Goal: Task Accomplishment & Management: Manage account settings

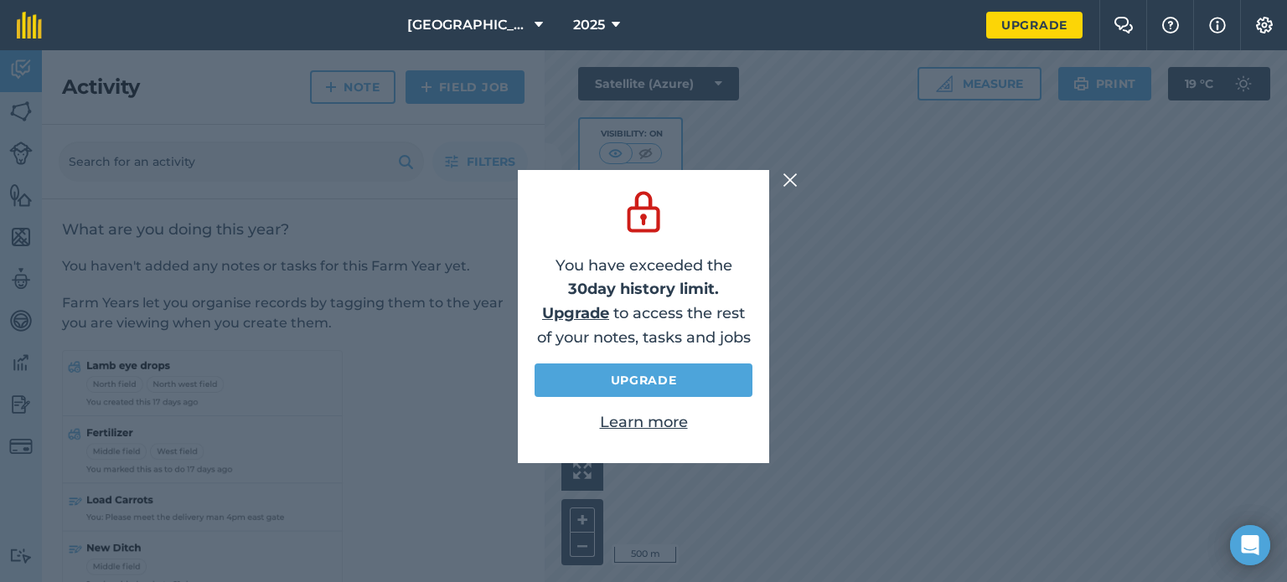
click at [789, 182] on img at bounding box center [790, 180] width 15 height 20
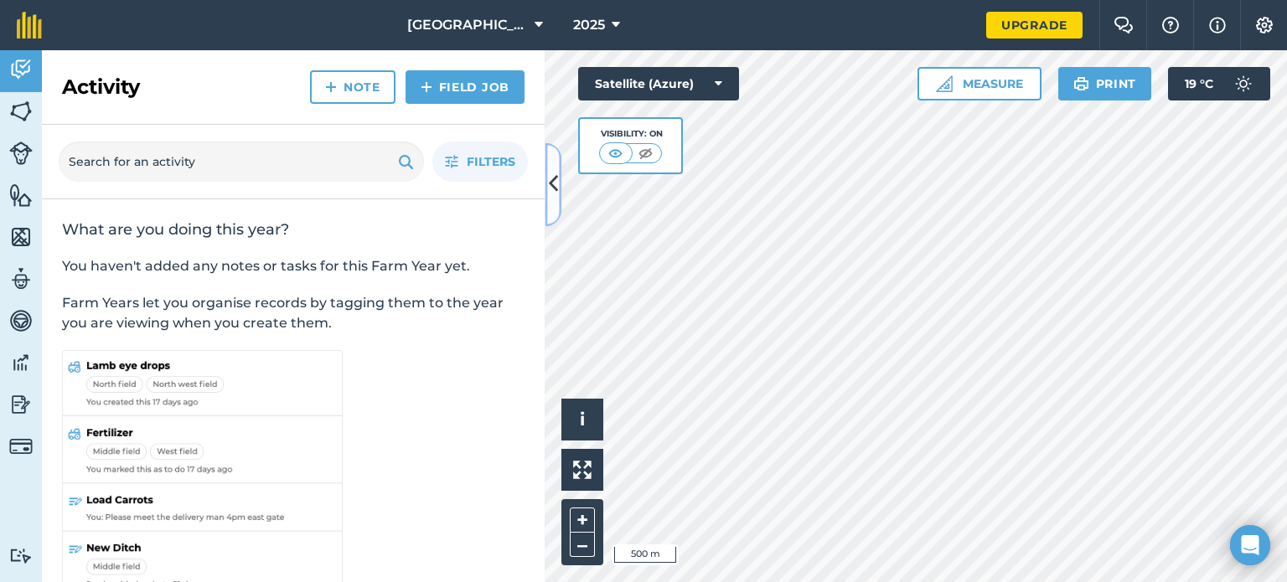
click at [553, 185] on icon at bounding box center [553, 184] width 9 height 29
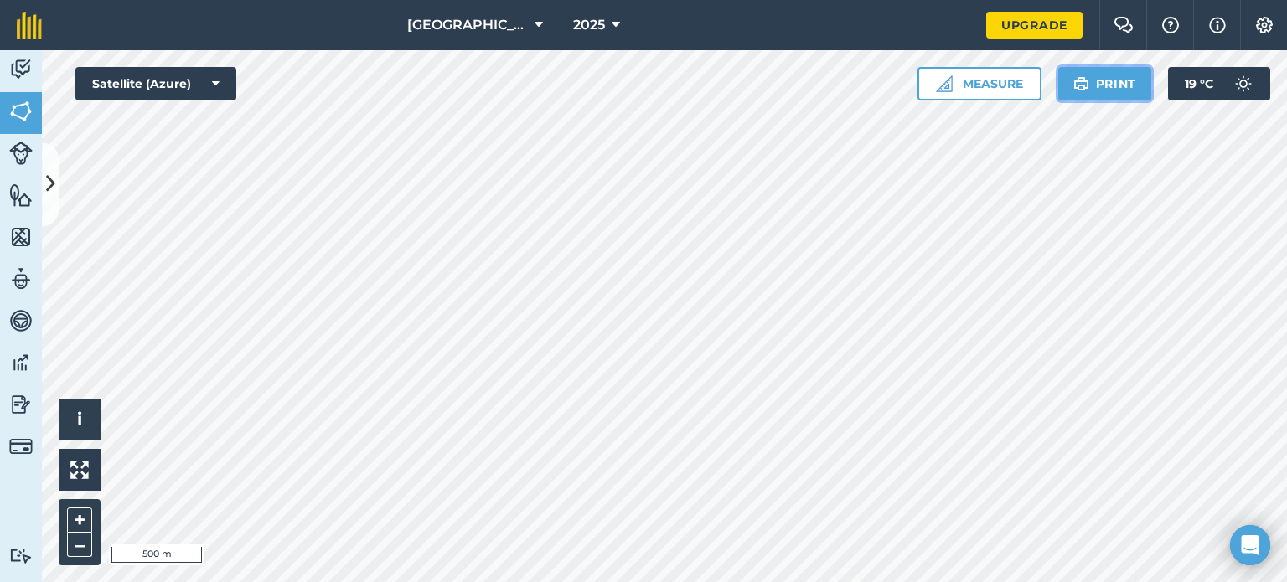
click at [1117, 90] on button "Print" at bounding box center [1105, 84] width 94 height 34
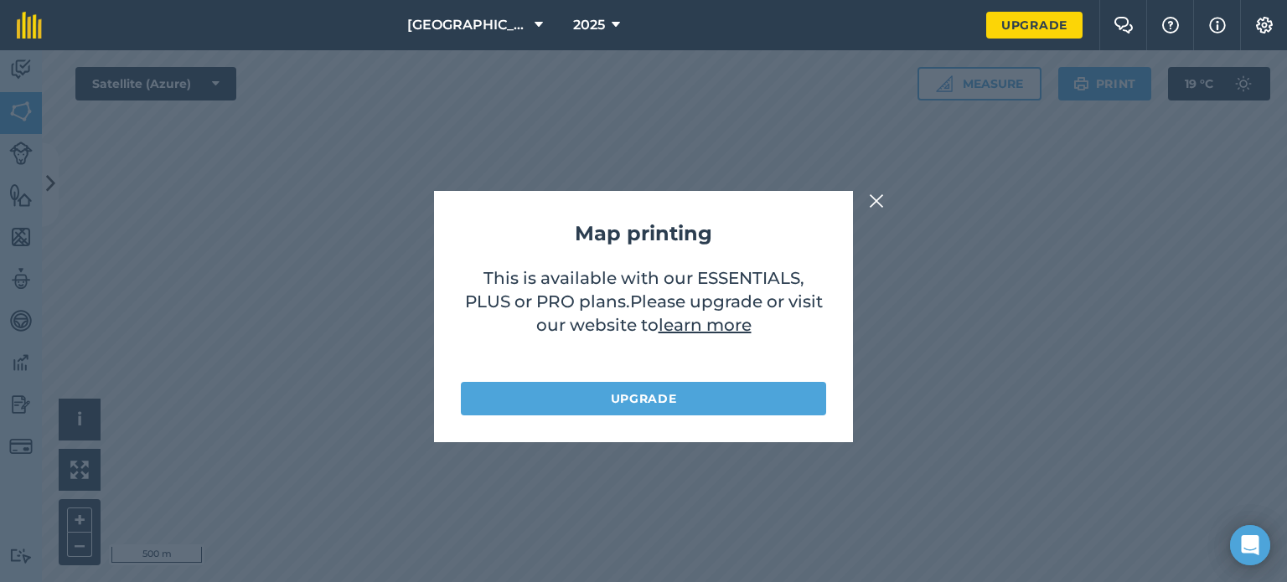
click at [881, 202] on img at bounding box center [876, 201] width 15 height 20
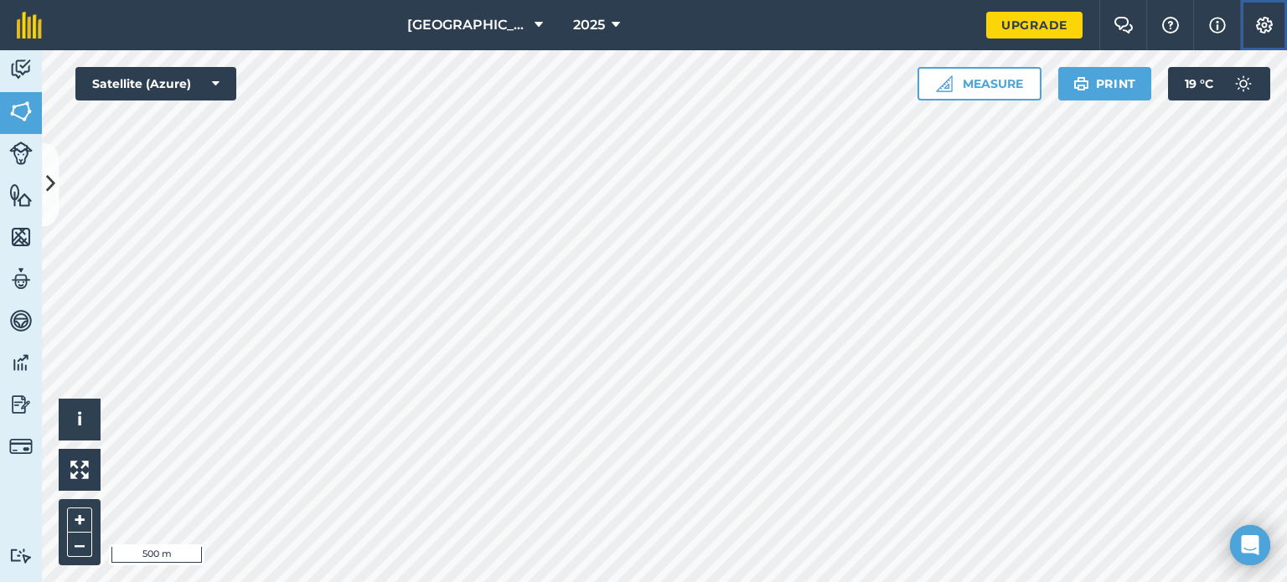
click at [1261, 26] on img at bounding box center [1265, 25] width 20 height 17
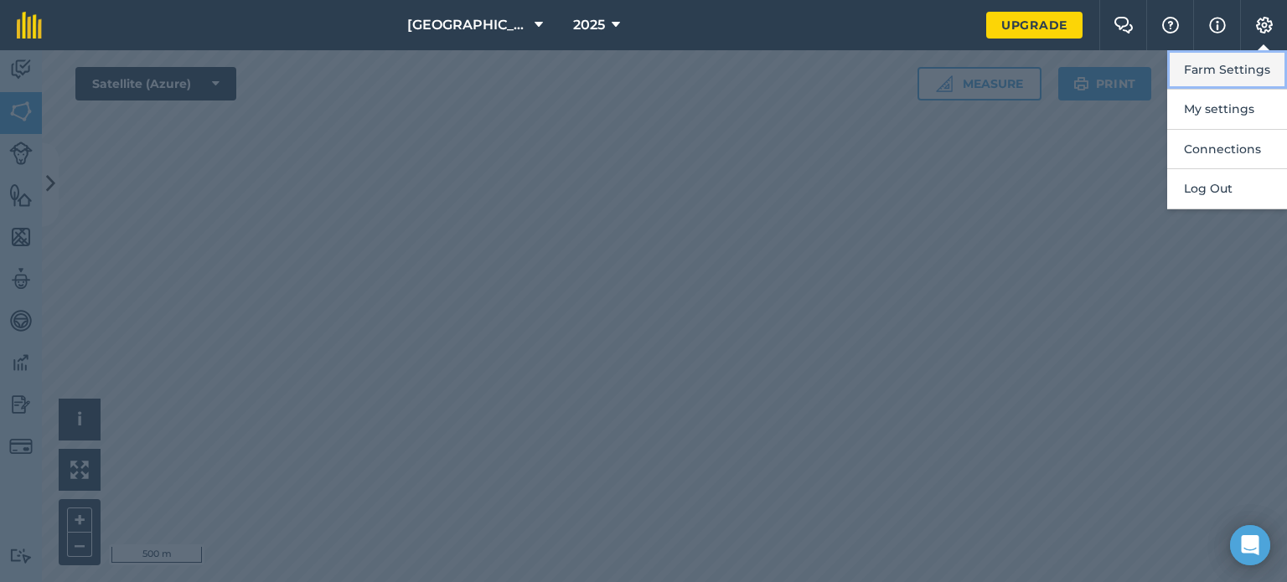
click at [1239, 68] on button "Farm Settings" at bounding box center [1227, 69] width 120 height 39
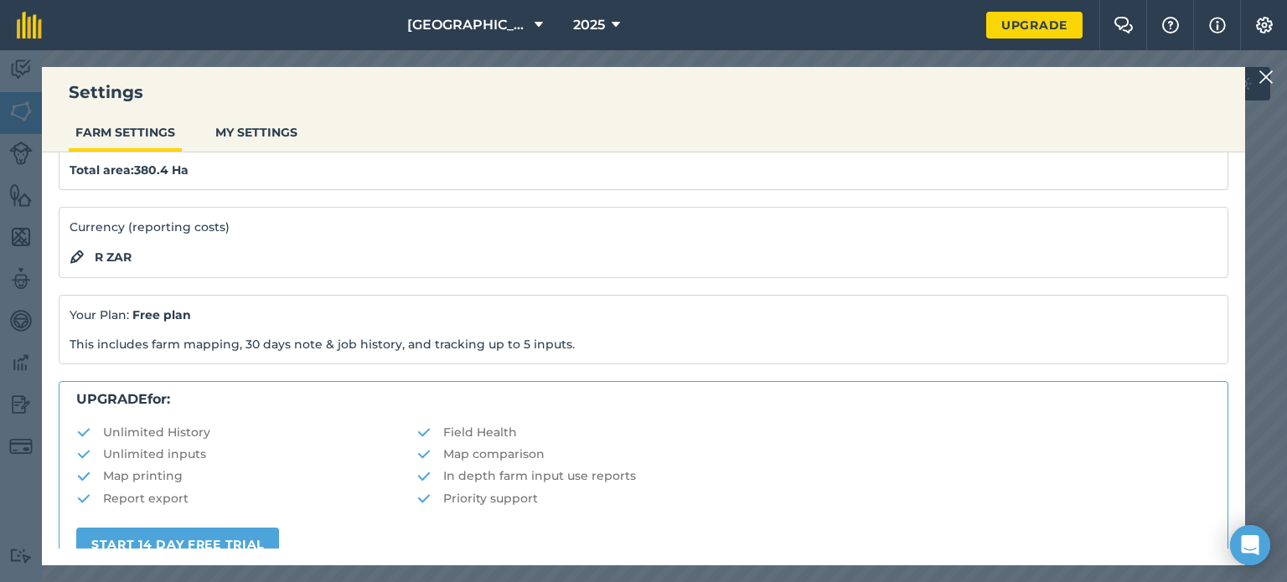
scroll to position [53, 0]
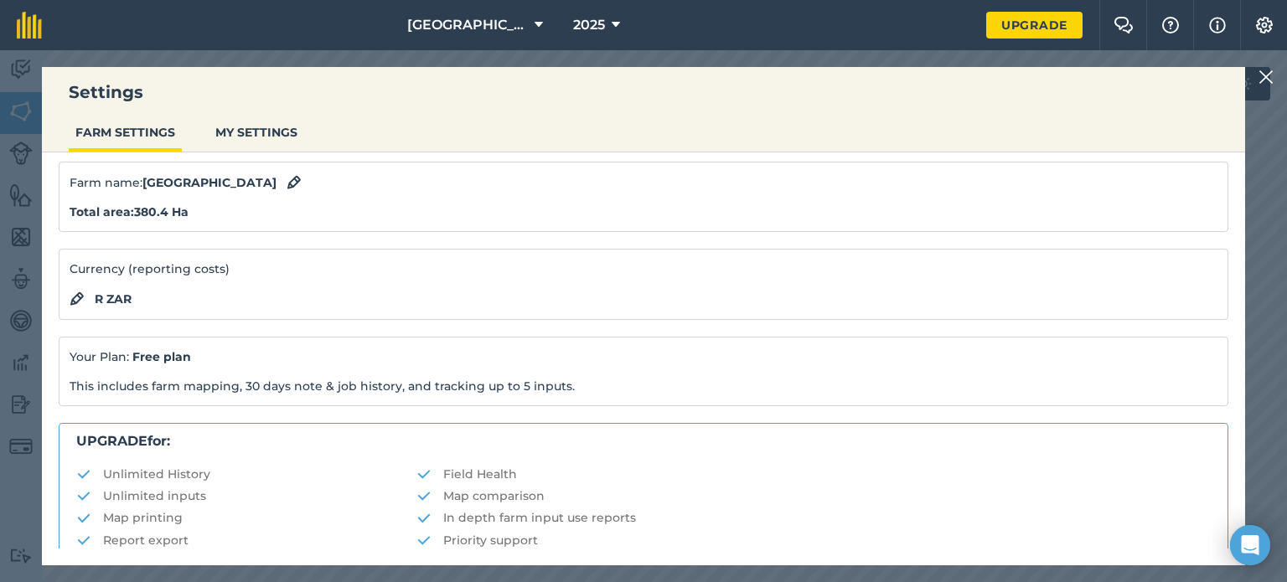
click at [1265, 75] on img at bounding box center [1266, 77] width 15 height 20
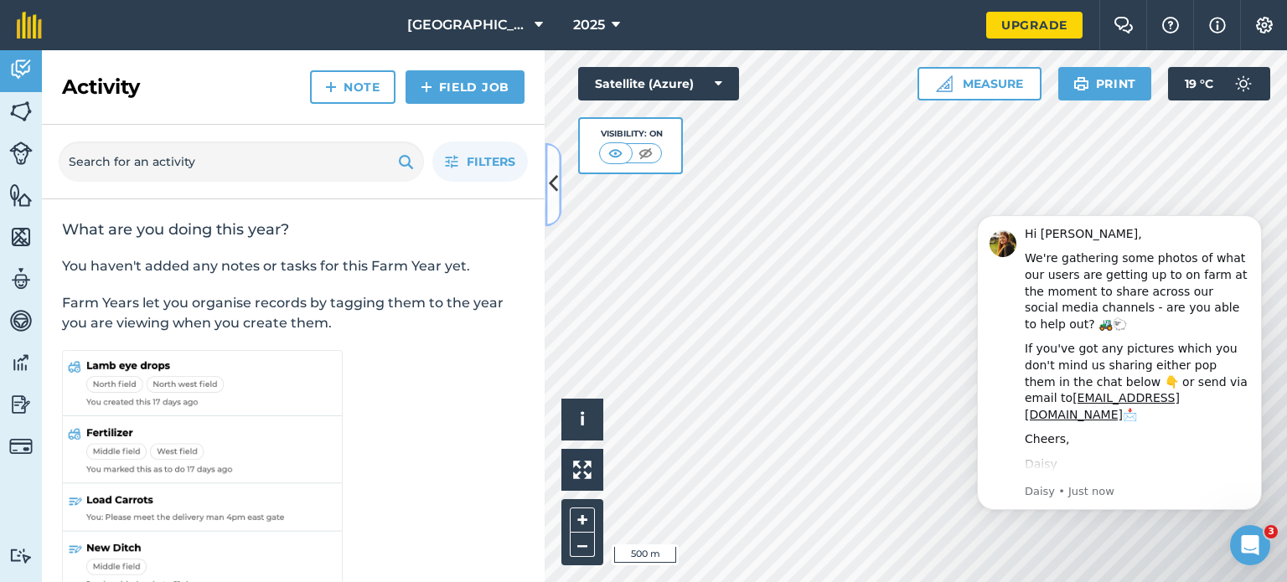
click at [554, 184] on icon at bounding box center [553, 184] width 9 height 29
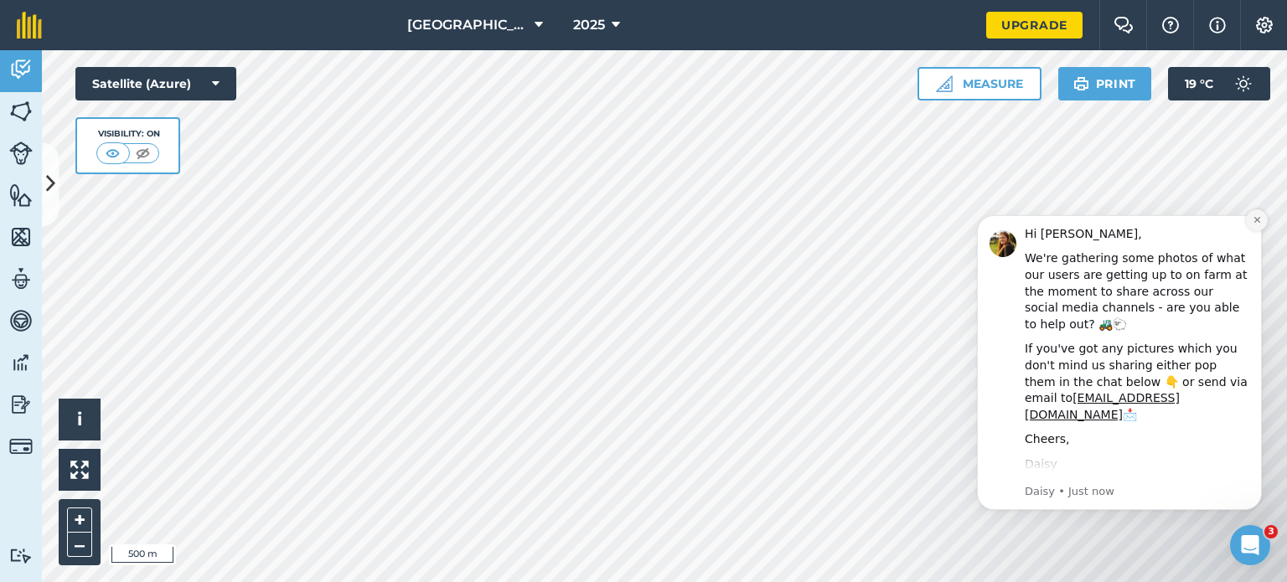
click at [1255, 217] on icon "Dismiss notification" at bounding box center [1257, 219] width 9 height 9
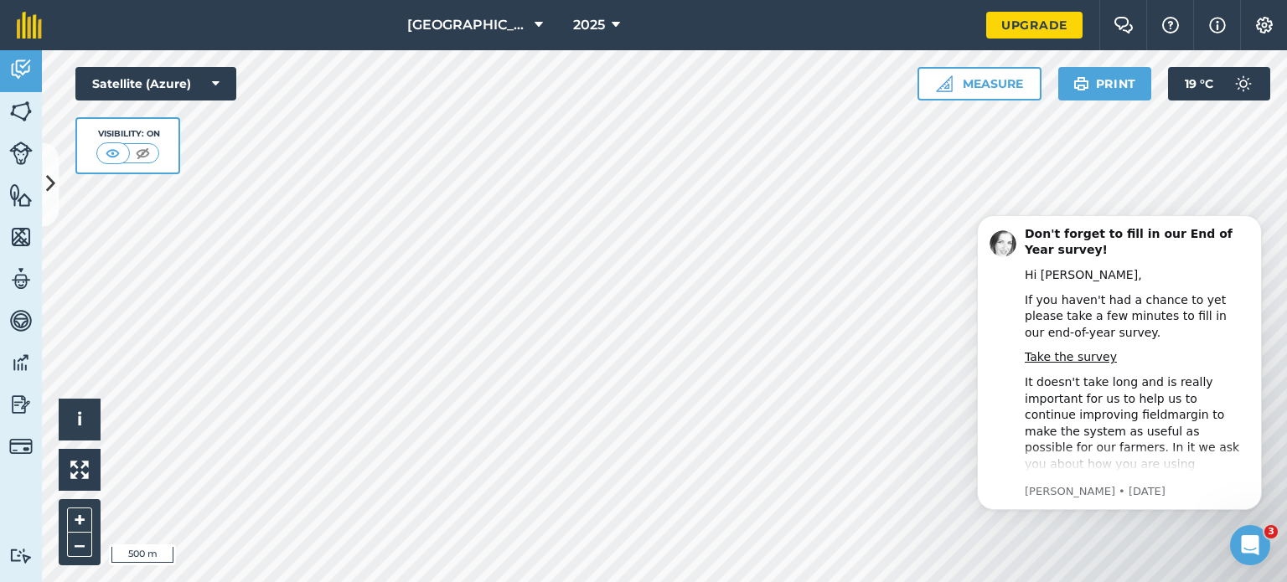
click at [1255, 217] on icon "Dismiss notification" at bounding box center [1258, 220] width 8 height 8
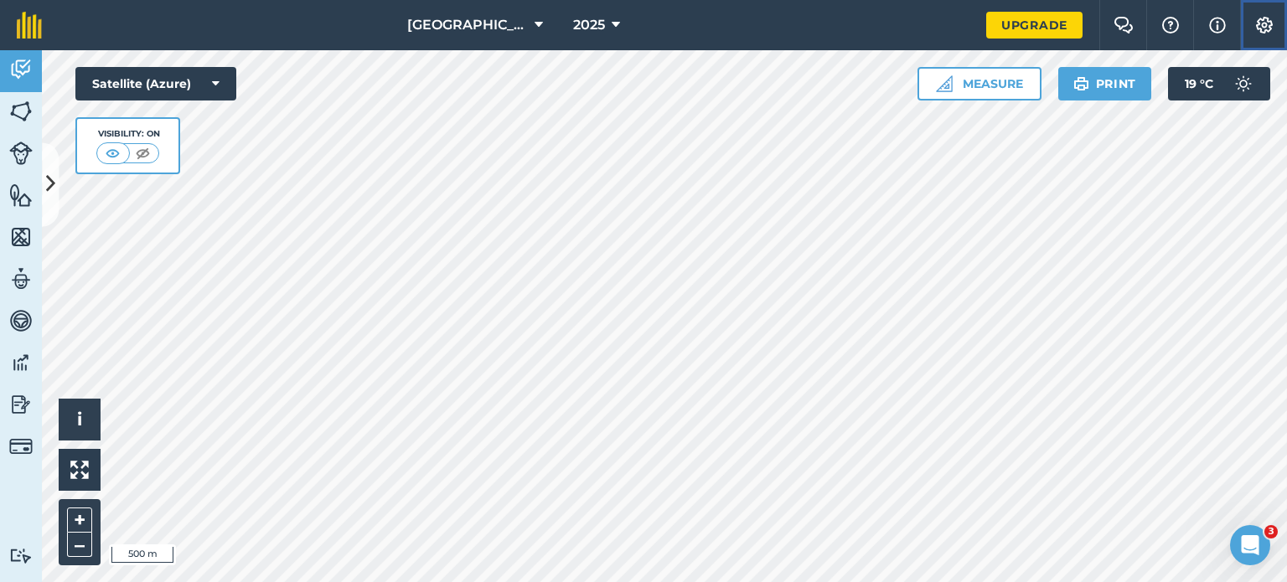
click at [1266, 29] on img at bounding box center [1265, 25] width 20 height 17
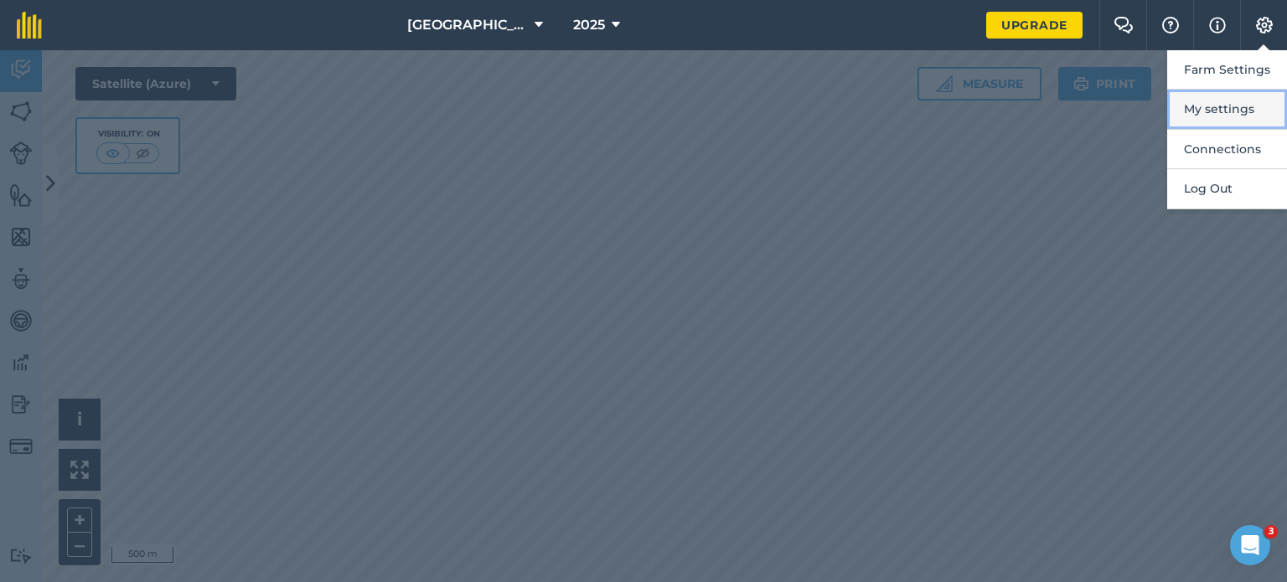
click at [1230, 104] on button "My settings" at bounding box center [1227, 109] width 120 height 39
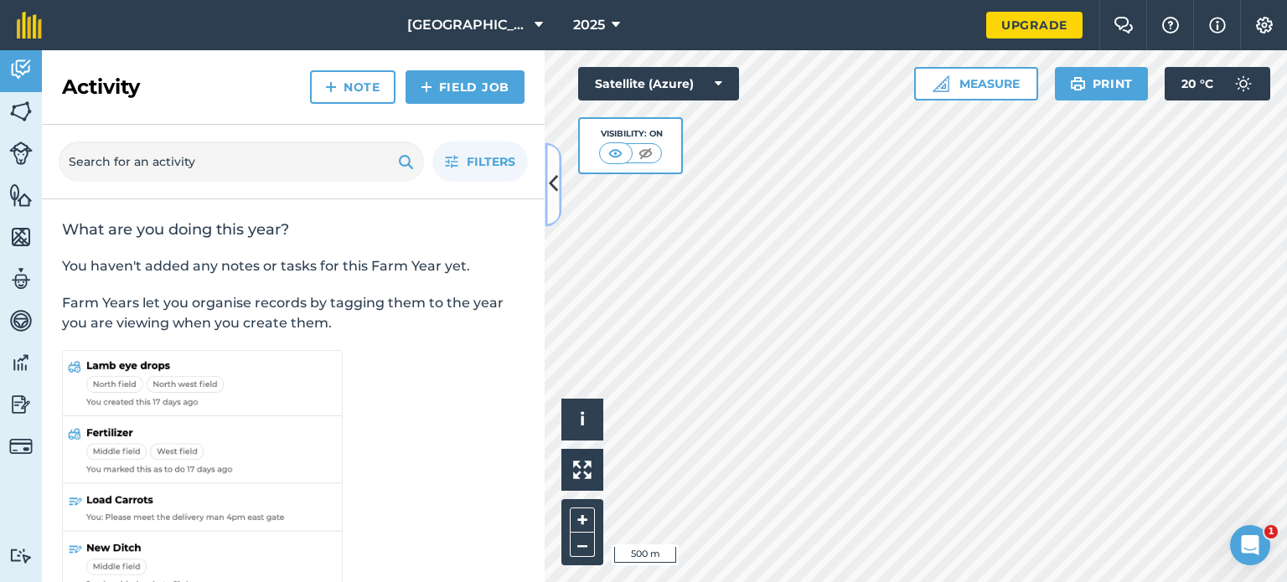
click at [554, 184] on icon at bounding box center [553, 184] width 9 height 29
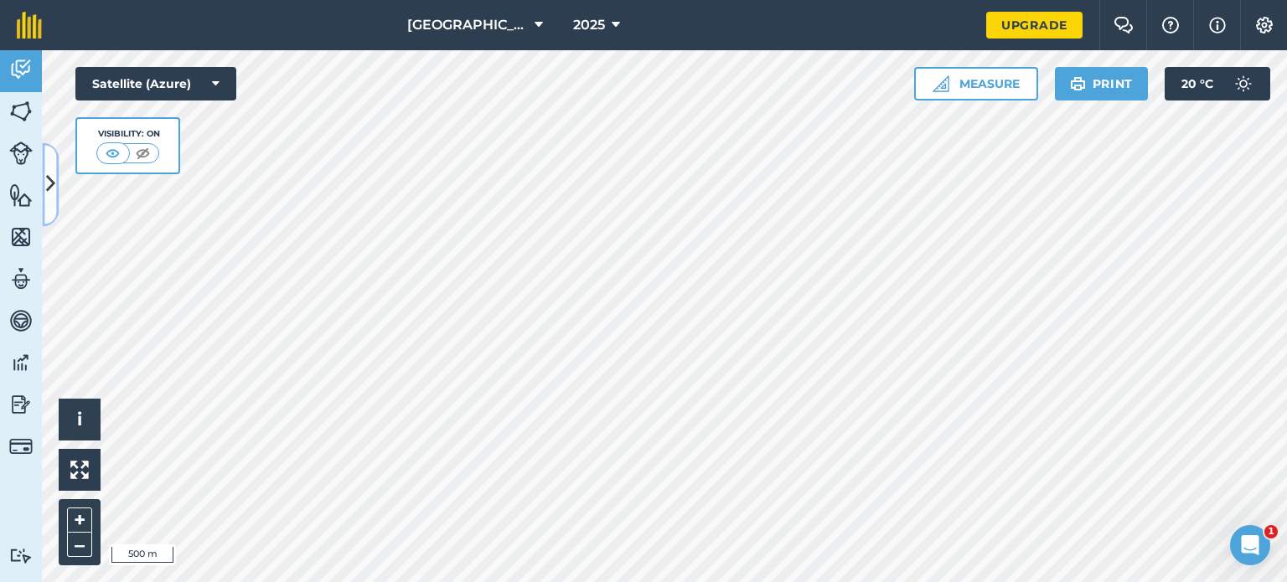
click at [53, 185] on icon at bounding box center [50, 184] width 9 height 29
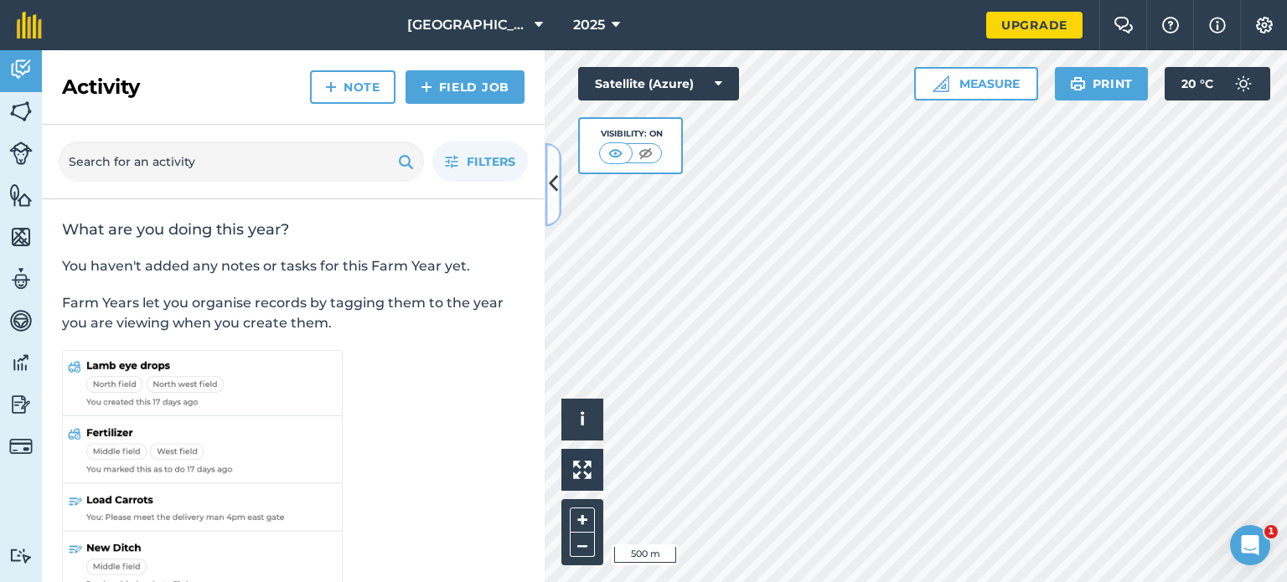
click at [554, 179] on icon at bounding box center [553, 184] width 9 height 29
